Goal: Task Accomplishment & Management: Complete application form

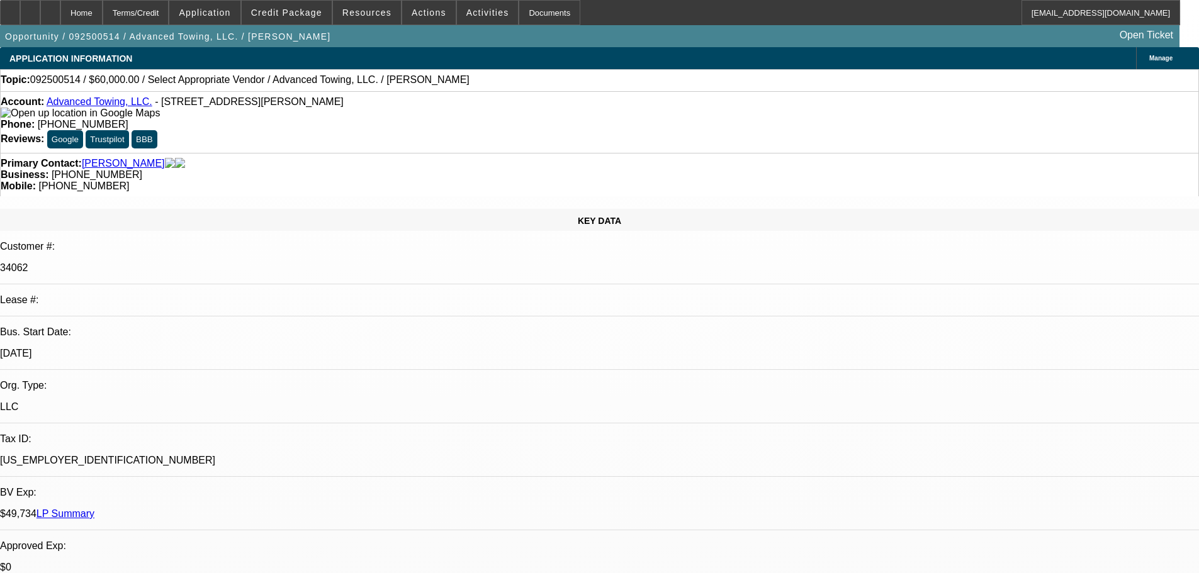
select select "0"
select select "2"
select select "0.1"
select select "4"
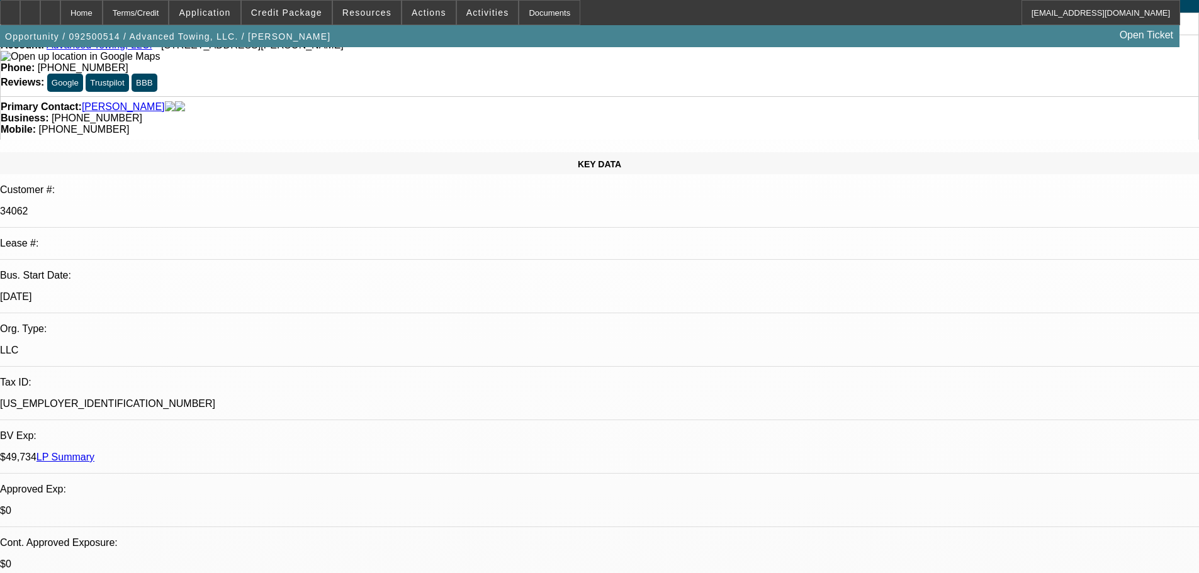
scroll to position [126, 0]
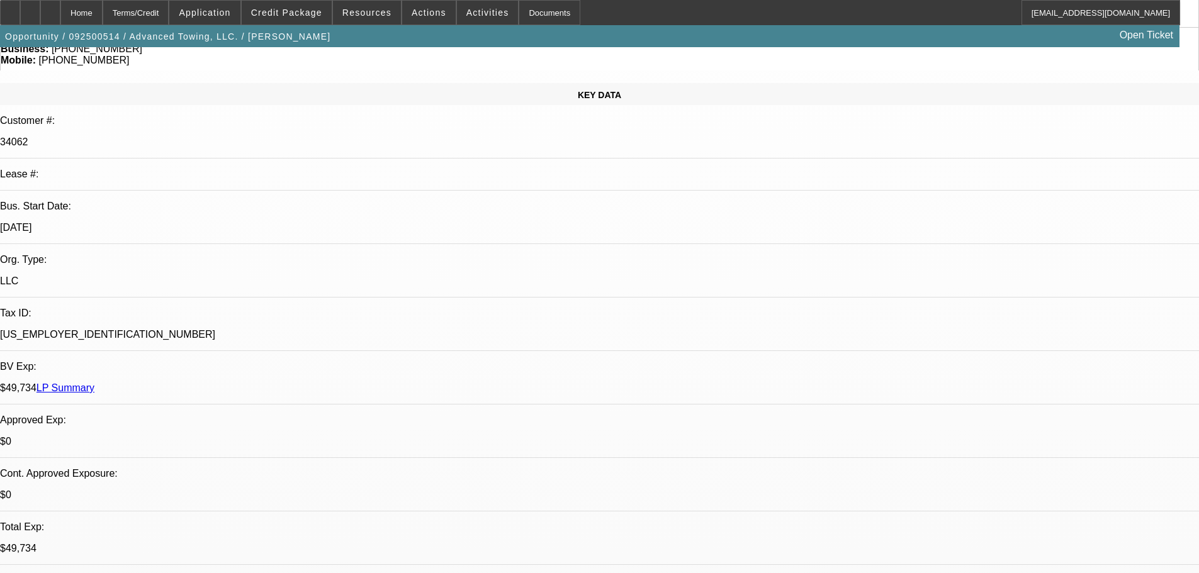
click at [40, 17] on div at bounding box center [30, 12] width 20 height 25
click at [60, 10] on div at bounding box center [50, 12] width 20 height 25
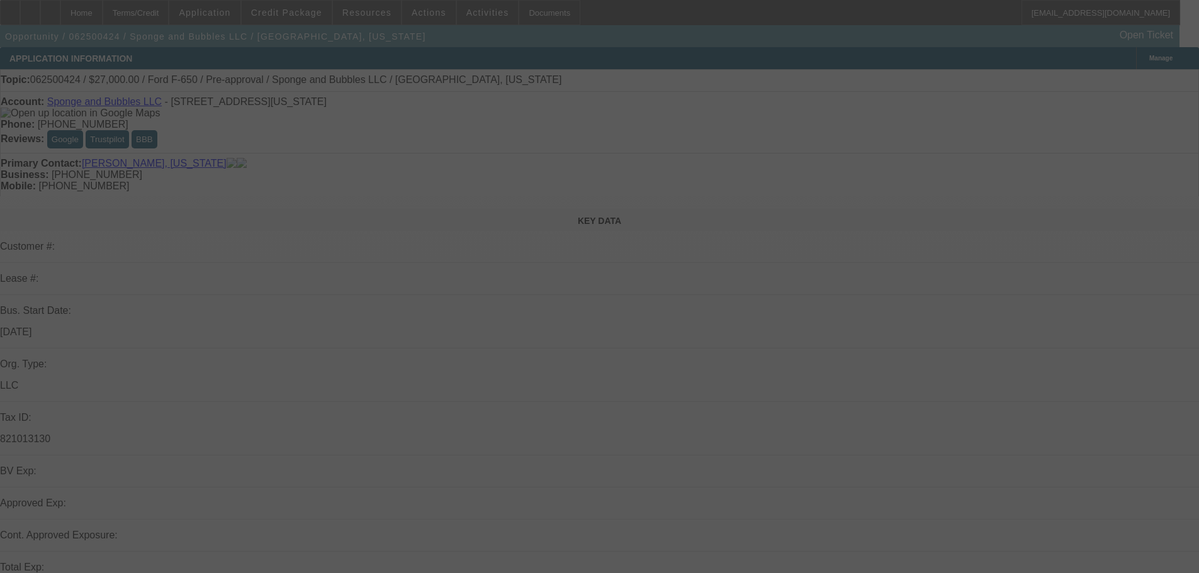
select select "0"
select select "6"
select select "0"
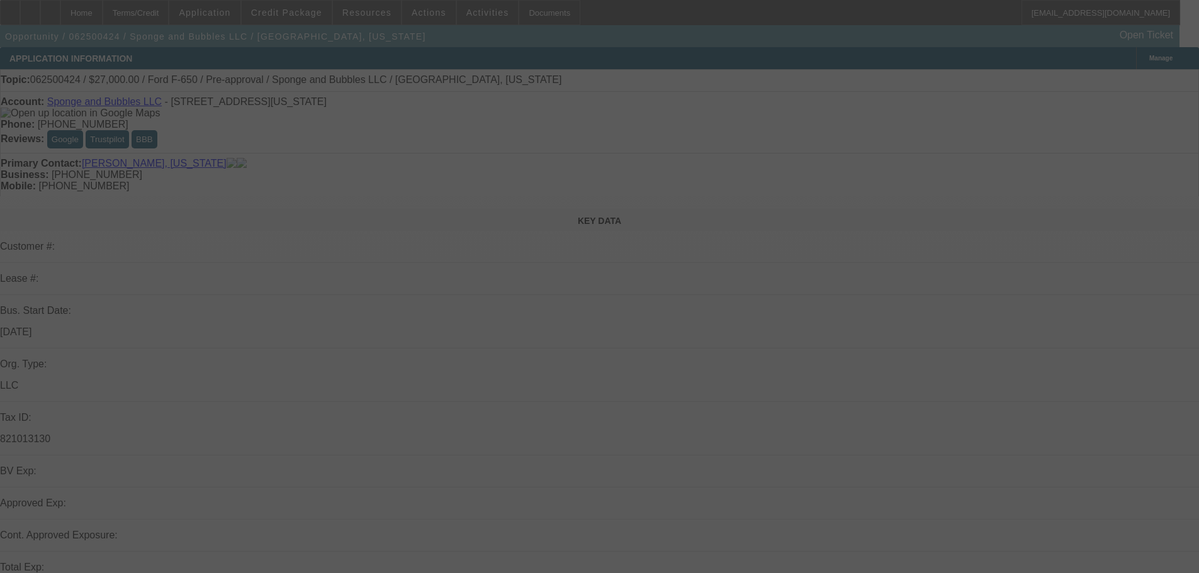
select select "0"
select select "6"
select select "0"
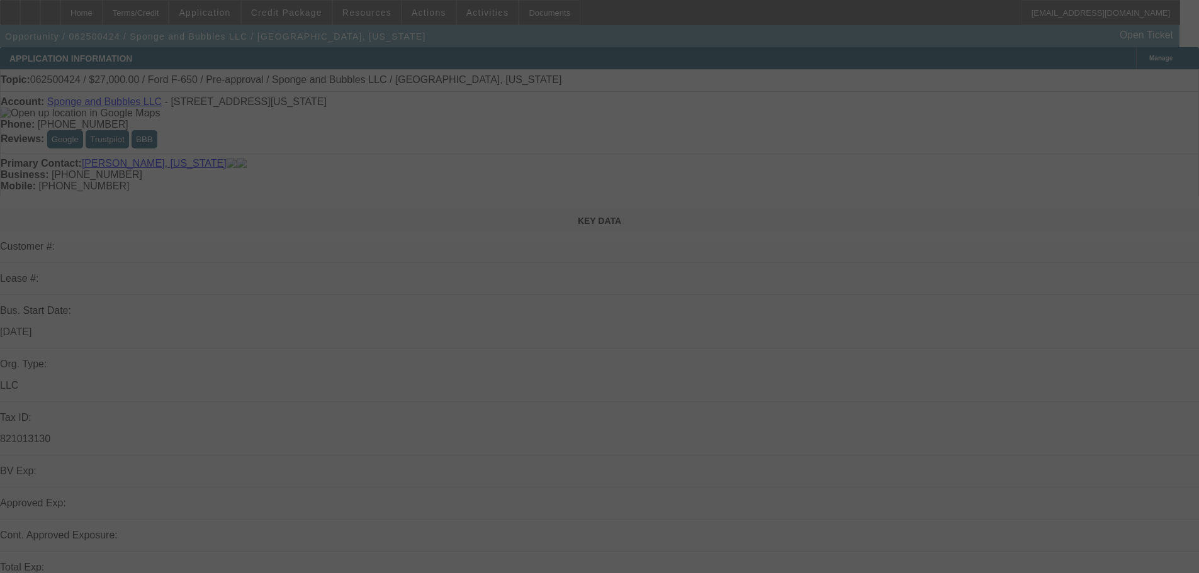
select select "0"
select select "6"
select select "0"
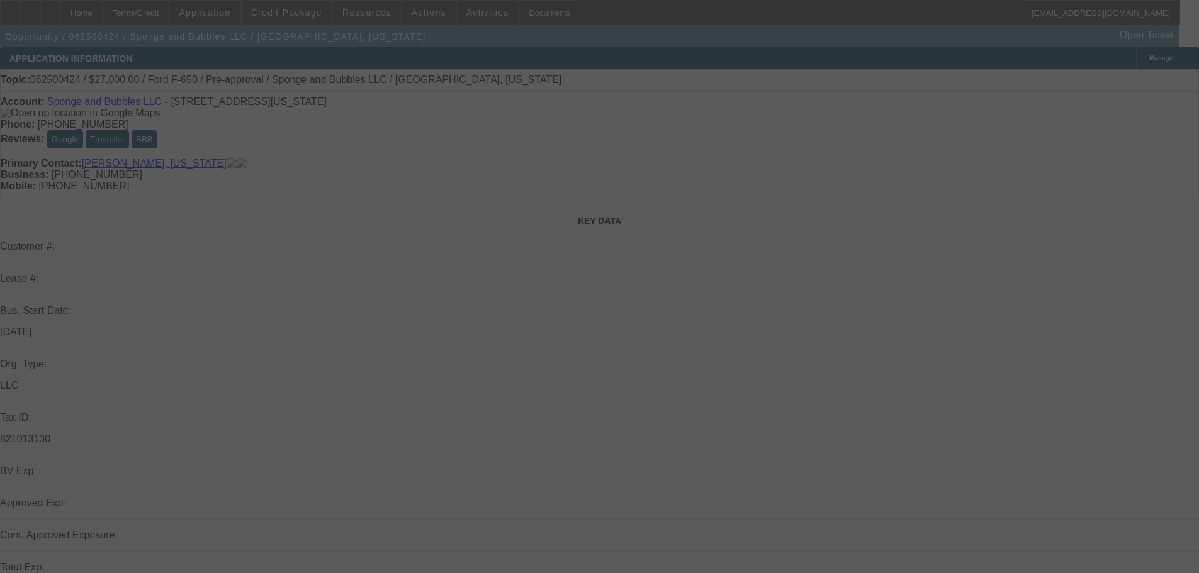
select select "6"
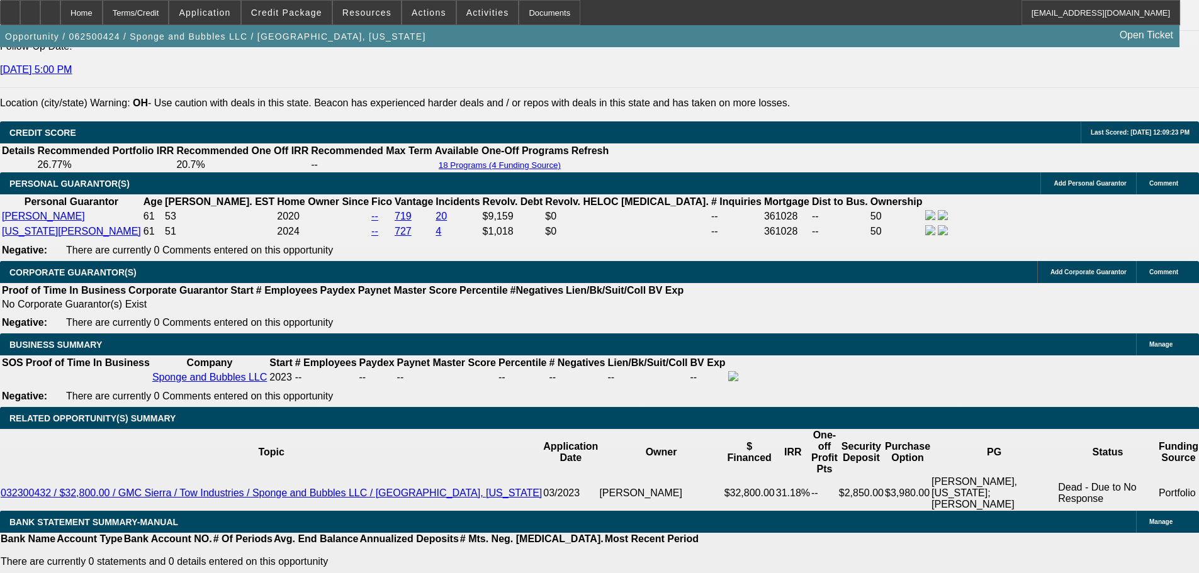
scroll to position [1636, 0]
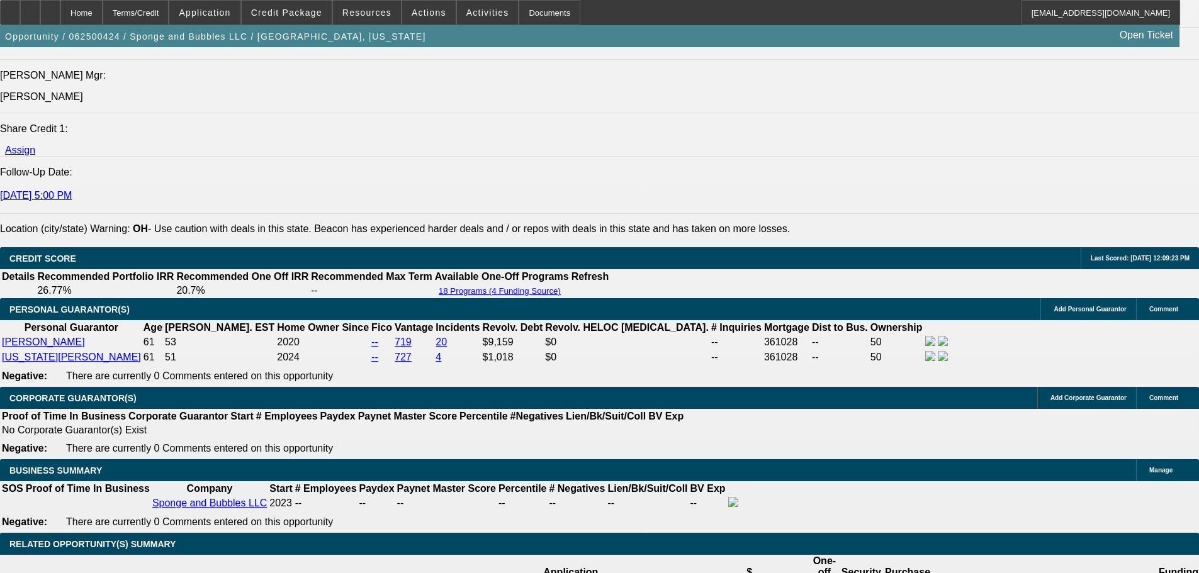
drag, startPoint x: 478, startPoint y: 254, endPoint x: 498, endPoint y: 164, distance: 92.2
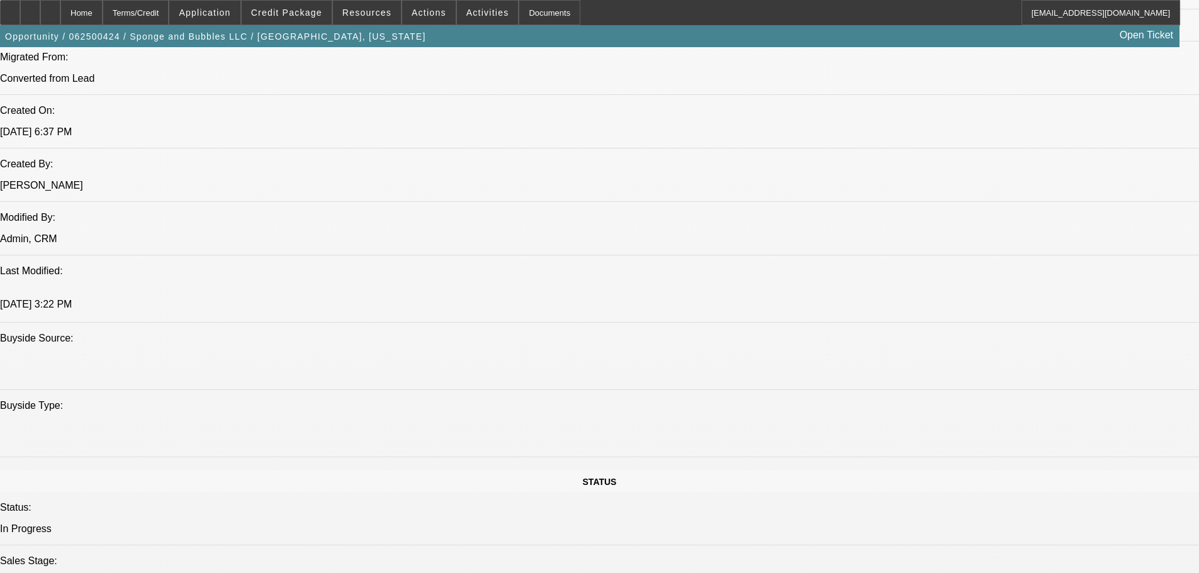
scroll to position [881, 0]
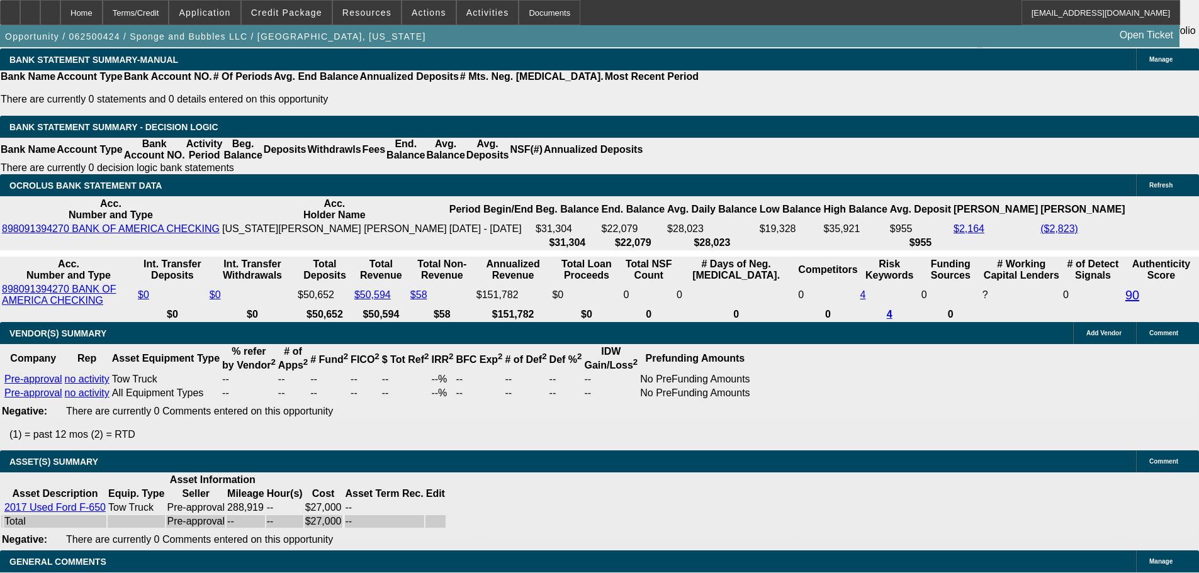
scroll to position [2266, 0]
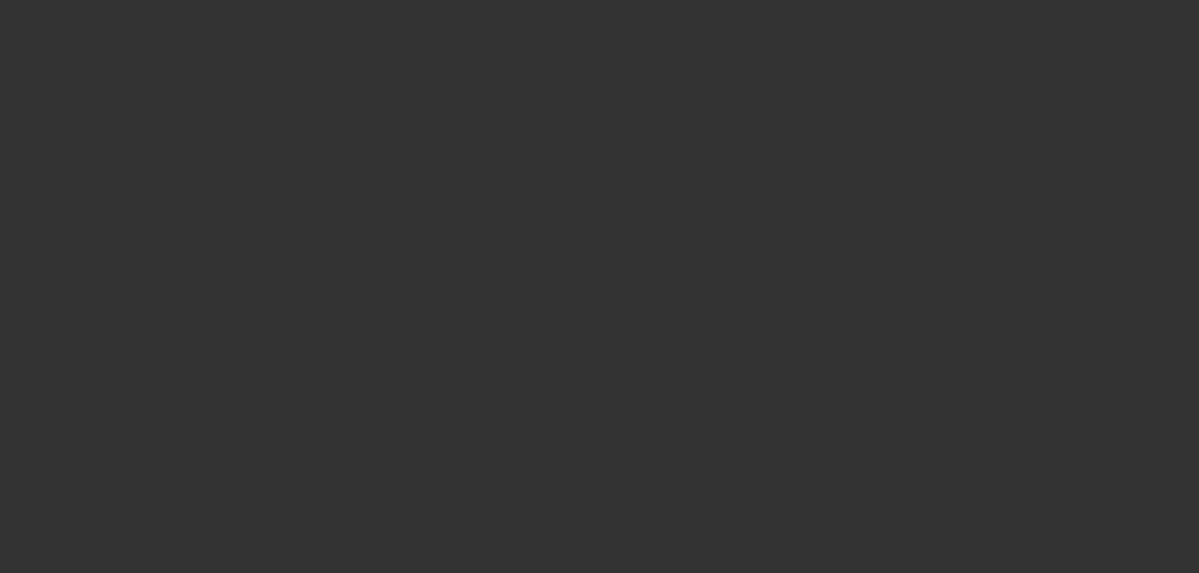
select select "0"
select select "2"
select select "0.1"
select select "4"
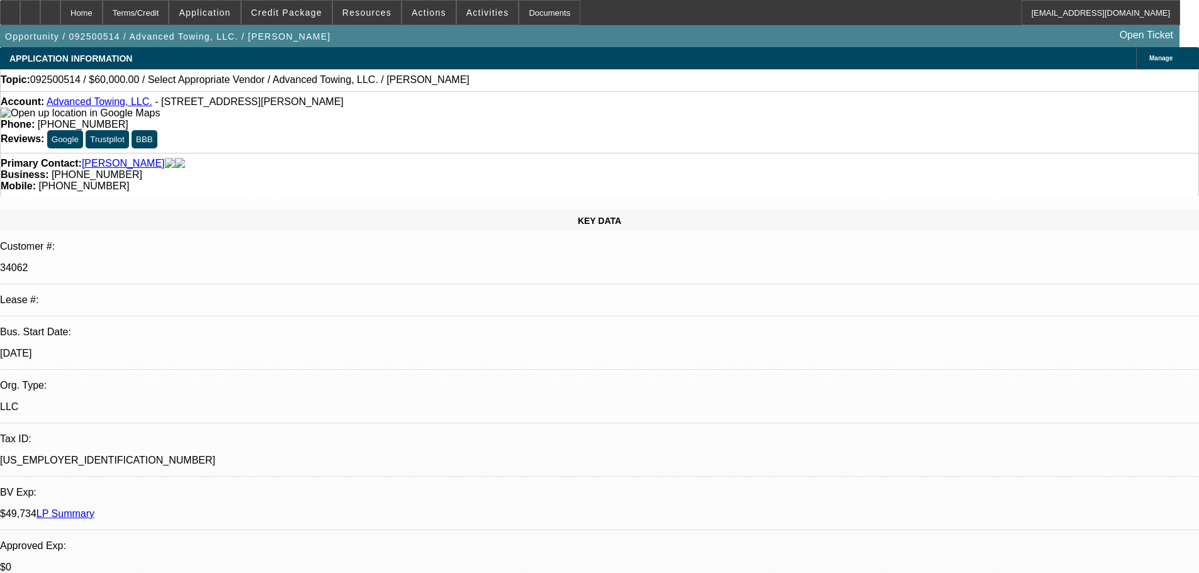
click at [110, 106] on link "Advanced Towing, LLC." at bounding box center [100, 101] width 106 height 11
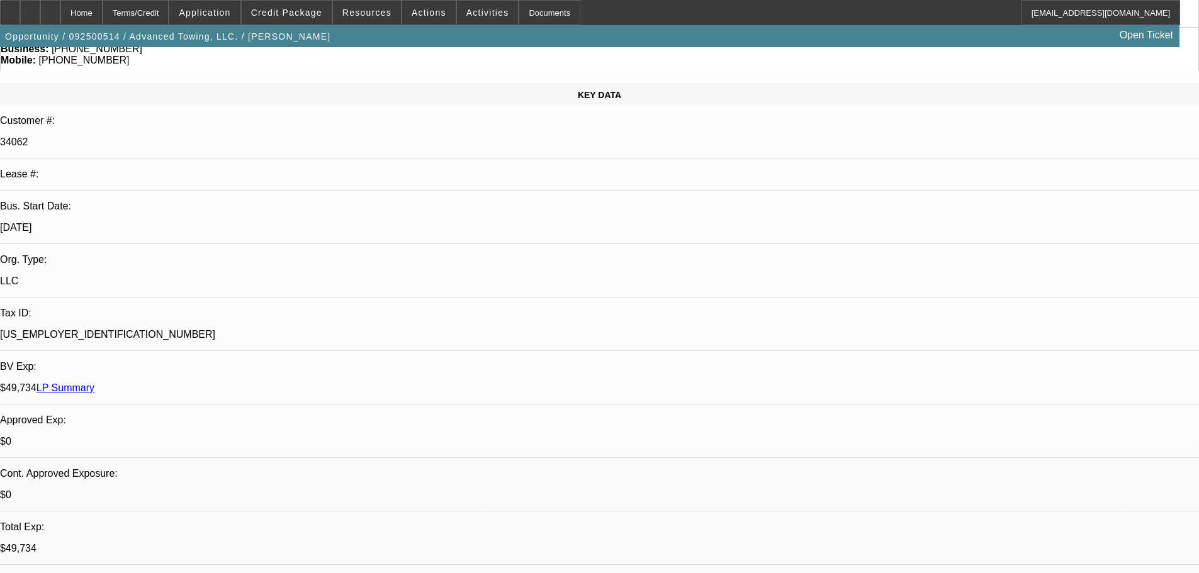
scroll to position [252, 0]
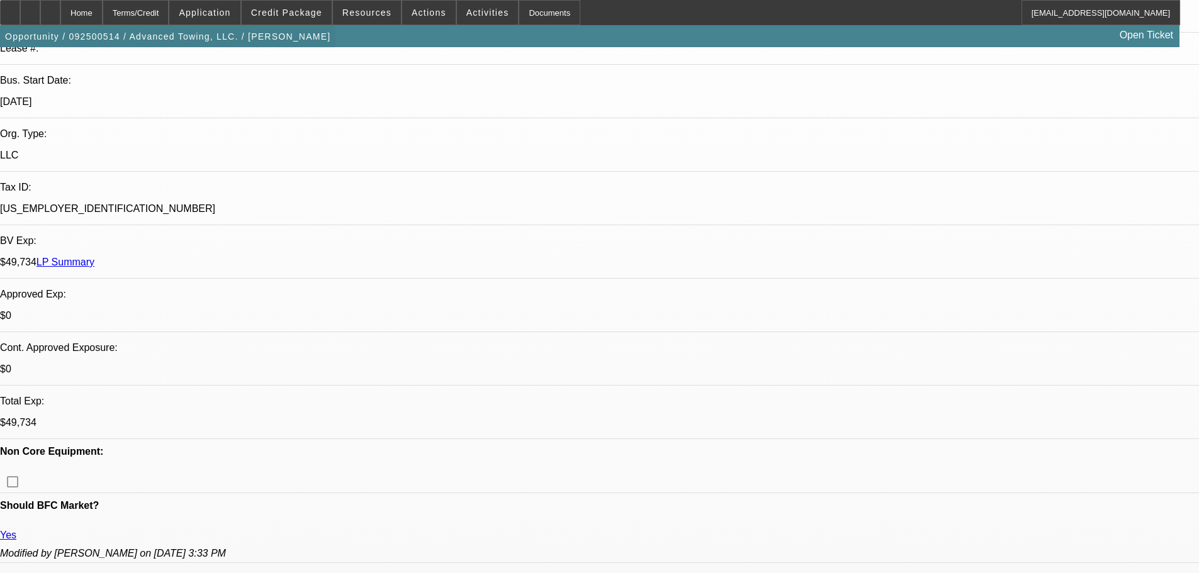
click at [70, 25] on span "button" at bounding box center [167, 36] width 335 height 30
click at [60, 14] on div at bounding box center [50, 12] width 20 height 25
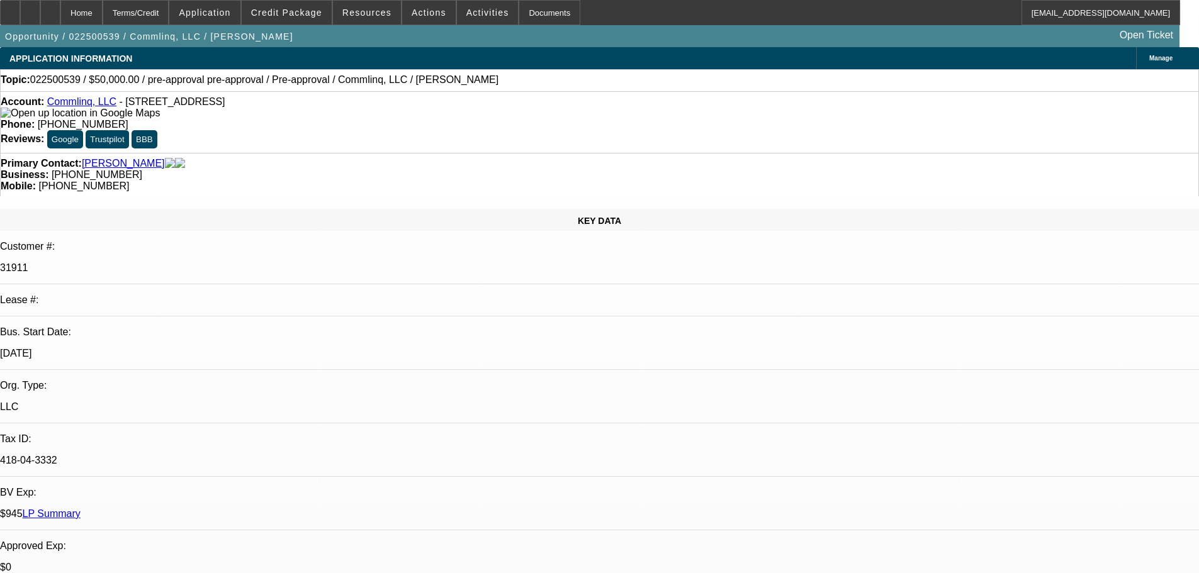
select select "0"
select select "6"
select select "0"
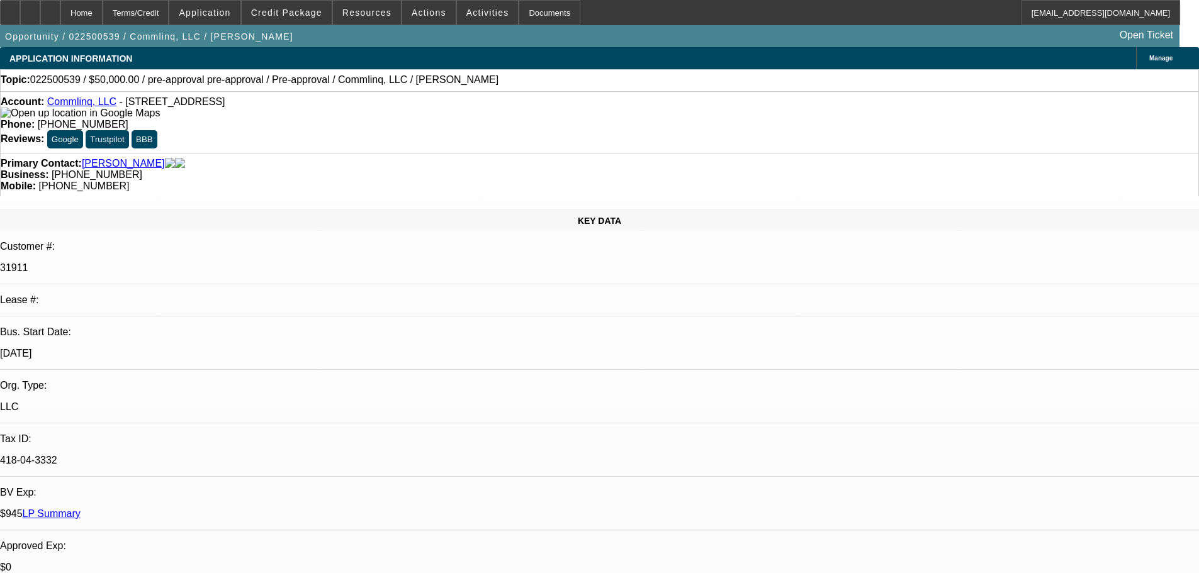
select select "0"
select select "6"
select select "2"
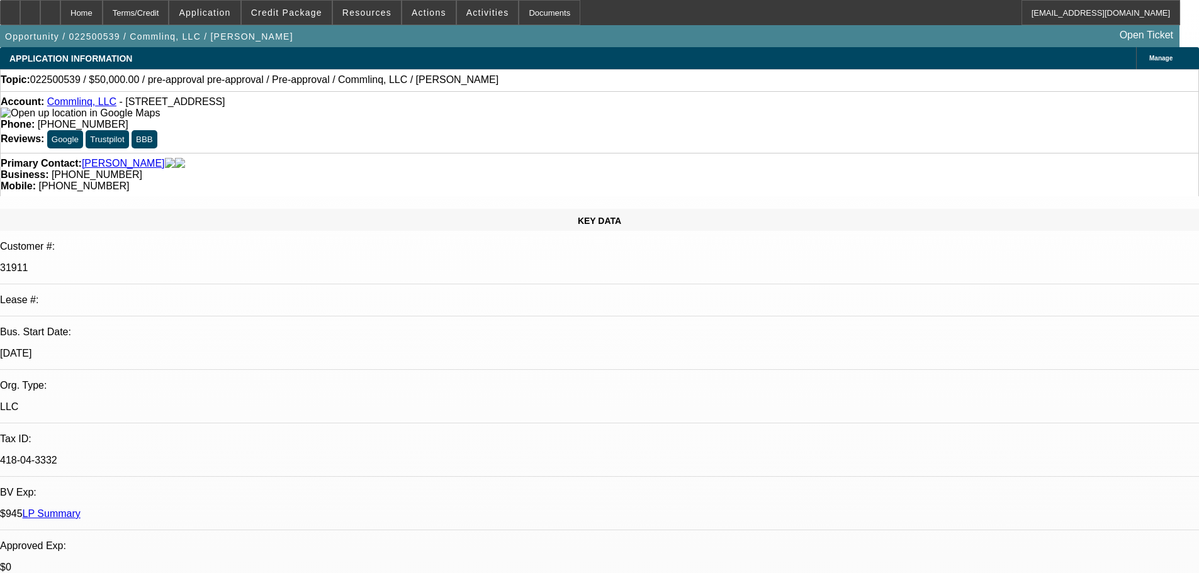
select select "0"
select select "6"
select select "2"
select select "0.1"
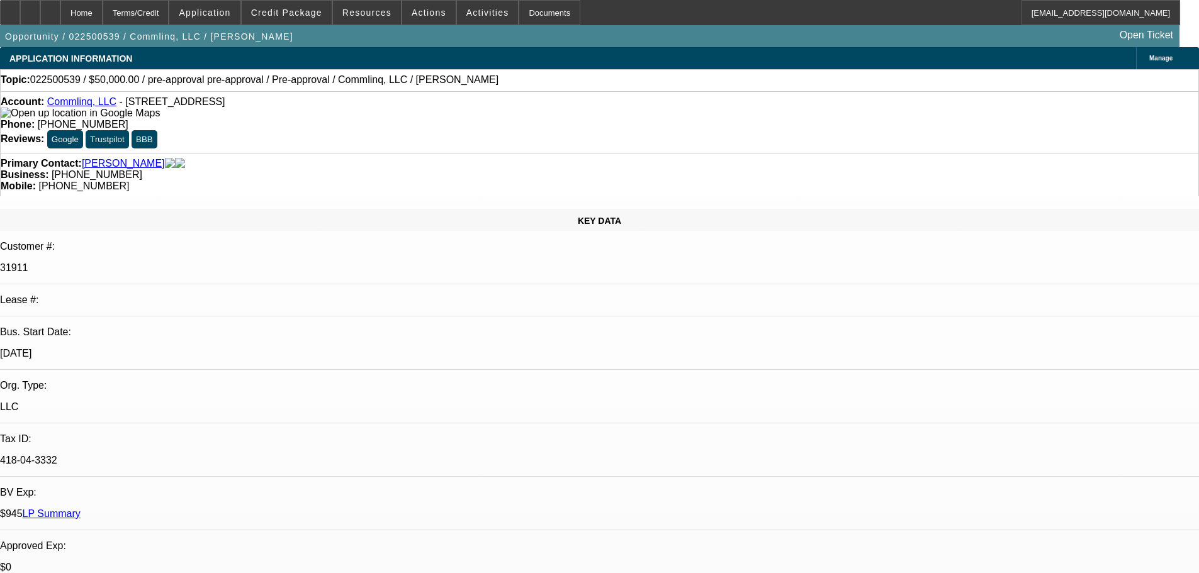
select select "4"
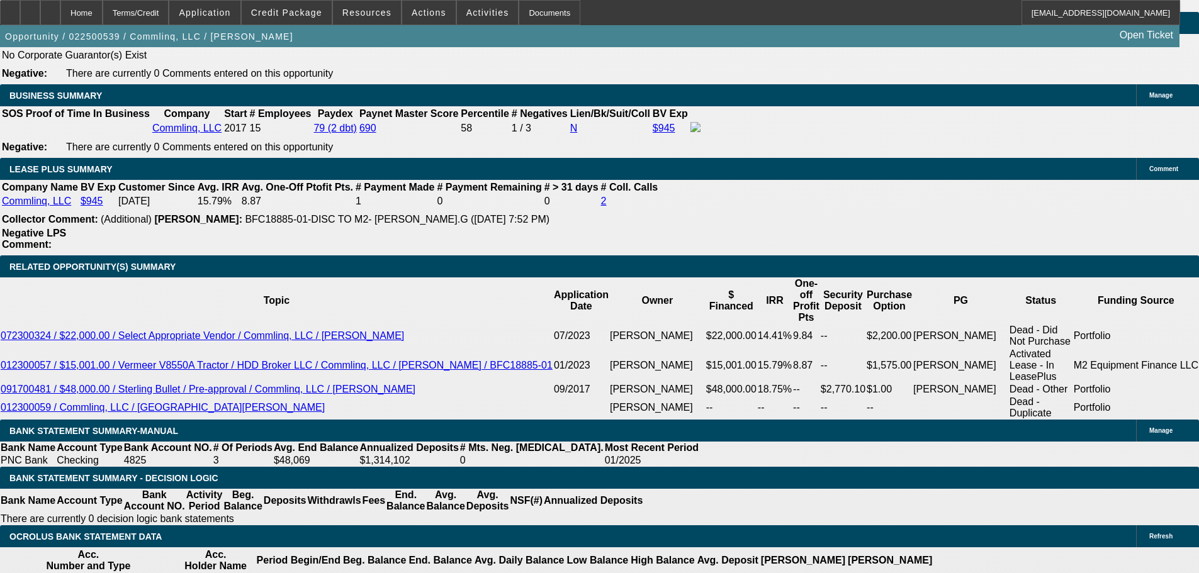
scroll to position [2014, 0]
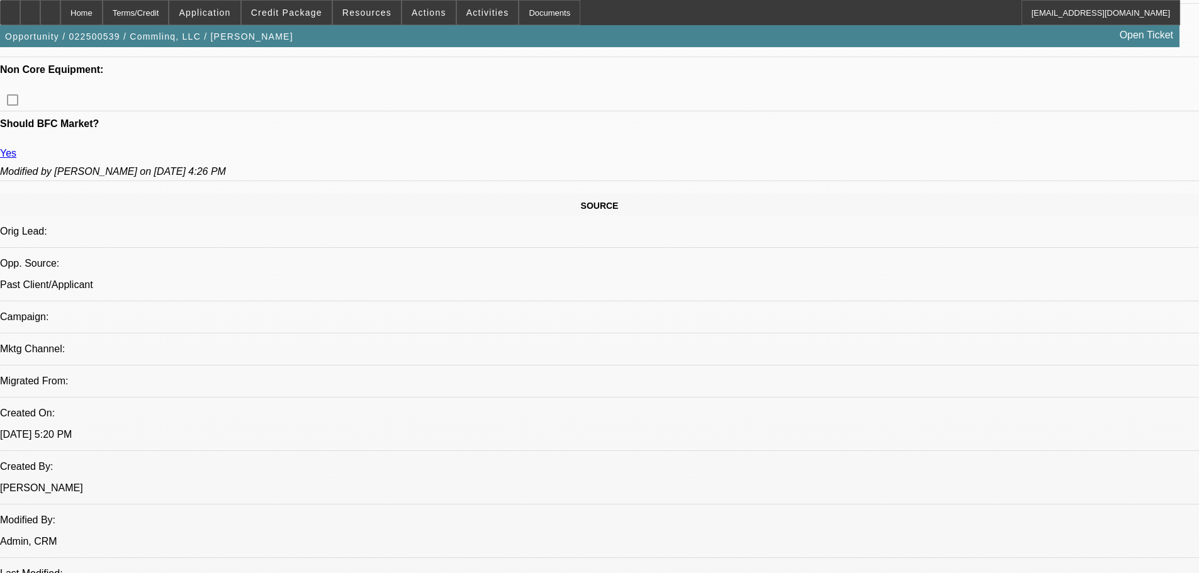
scroll to position [629, 0]
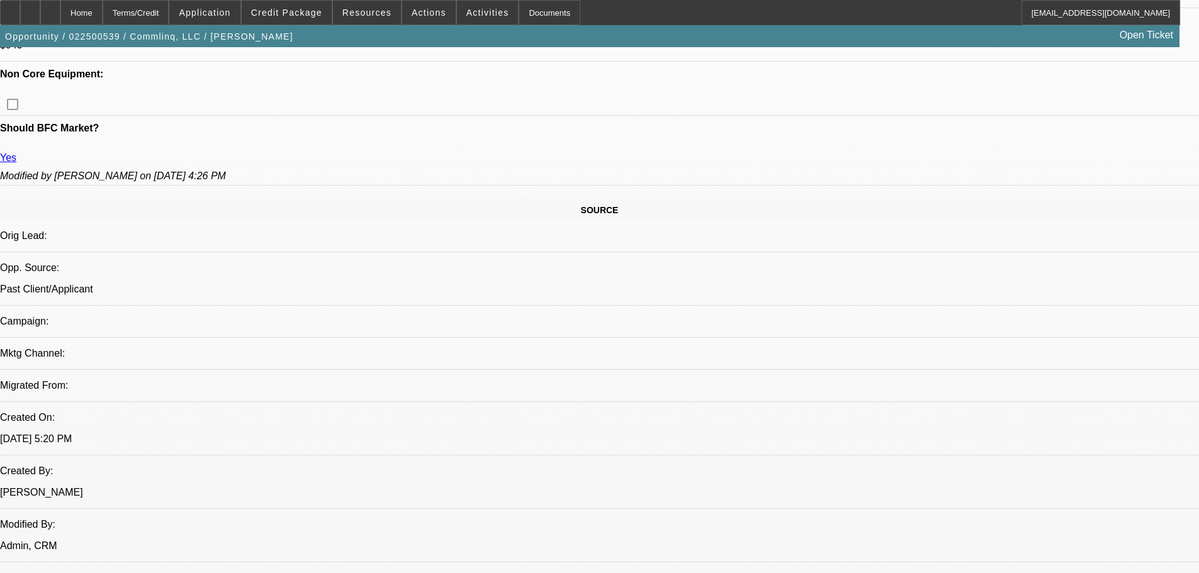
click at [457, 16] on span at bounding box center [488, 12] width 62 height 30
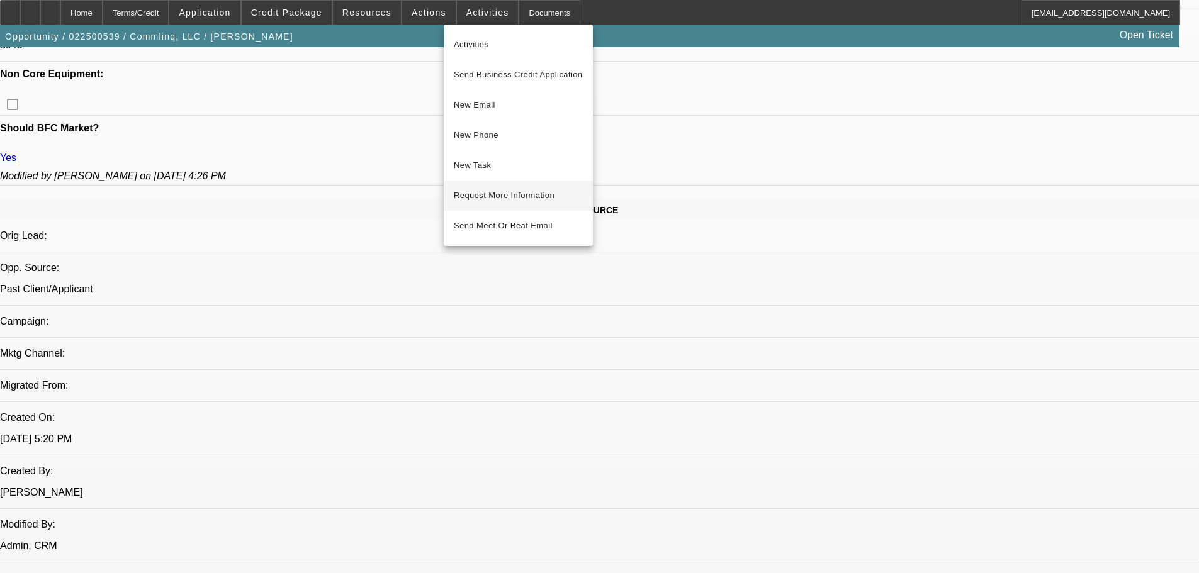
click at [485, 186] on button "Request More Information" at bounding box center [518, 196] width 149 height 30
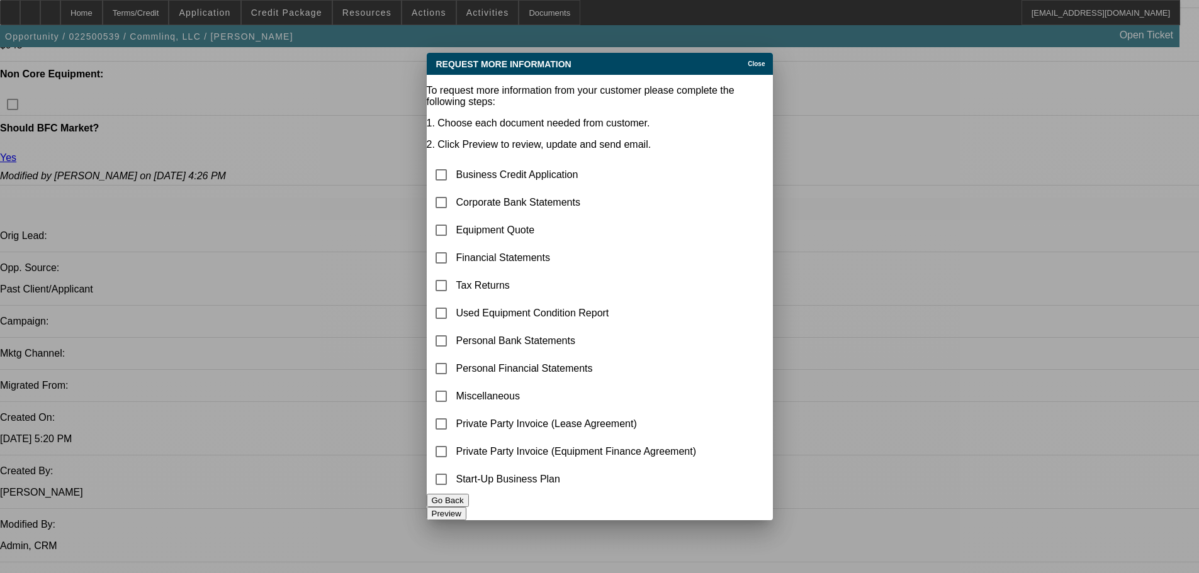
scroll to position [0, 0]
click at [449, 190] on input "checkbox" at bounding box center [441, 202] width 25 height 25
checkbox input "true"
click at [466, 510] on button "Preview" at bounding box center [447, 513] width 40 height 13
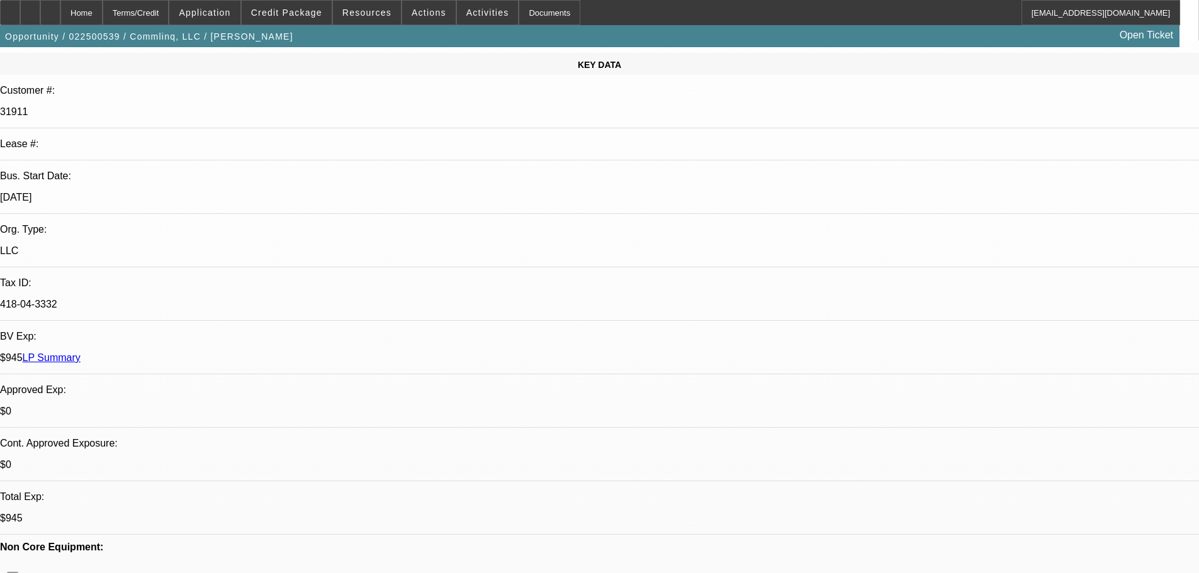
scroll to position [126, 0]
